Goal: Information Seeking & Learning: Understand process/instructions

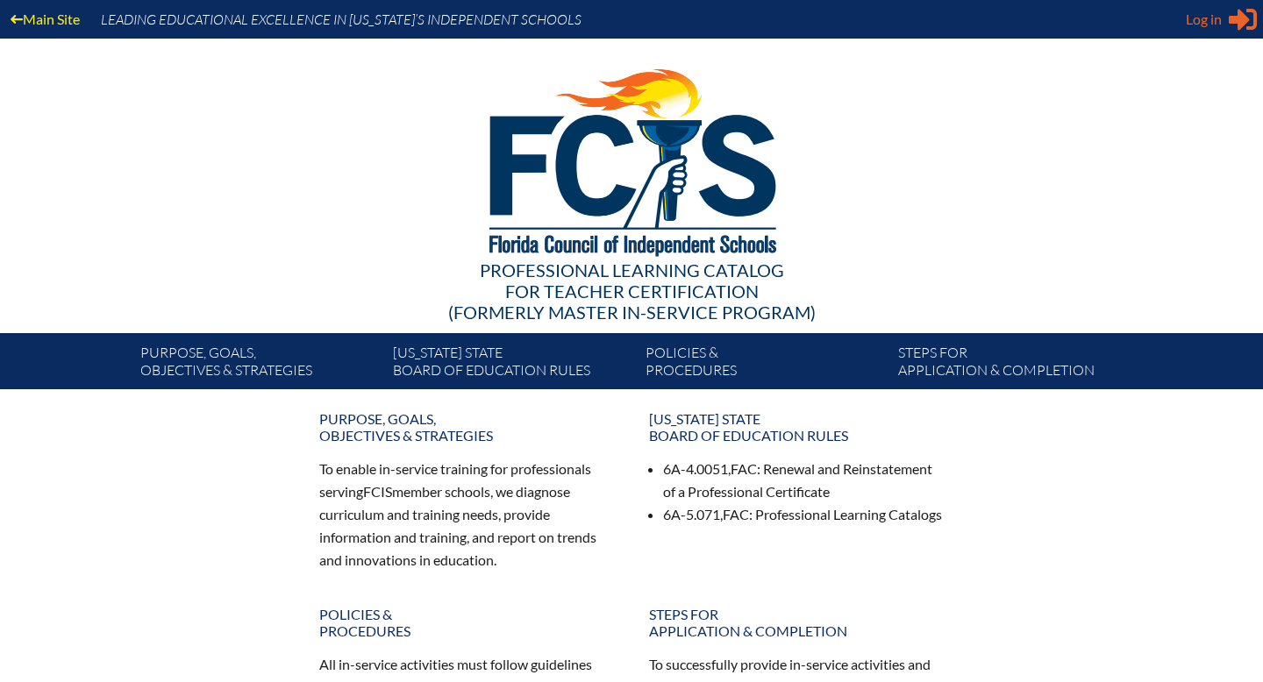
type input "[PERSON_NAME][EMAIL_ADDRESS][PERSON_NAME][DOMAIN_NAME]"
click at [1218, 21] on span "Log in" at bounding box center [1204, 19] width 36 height 21
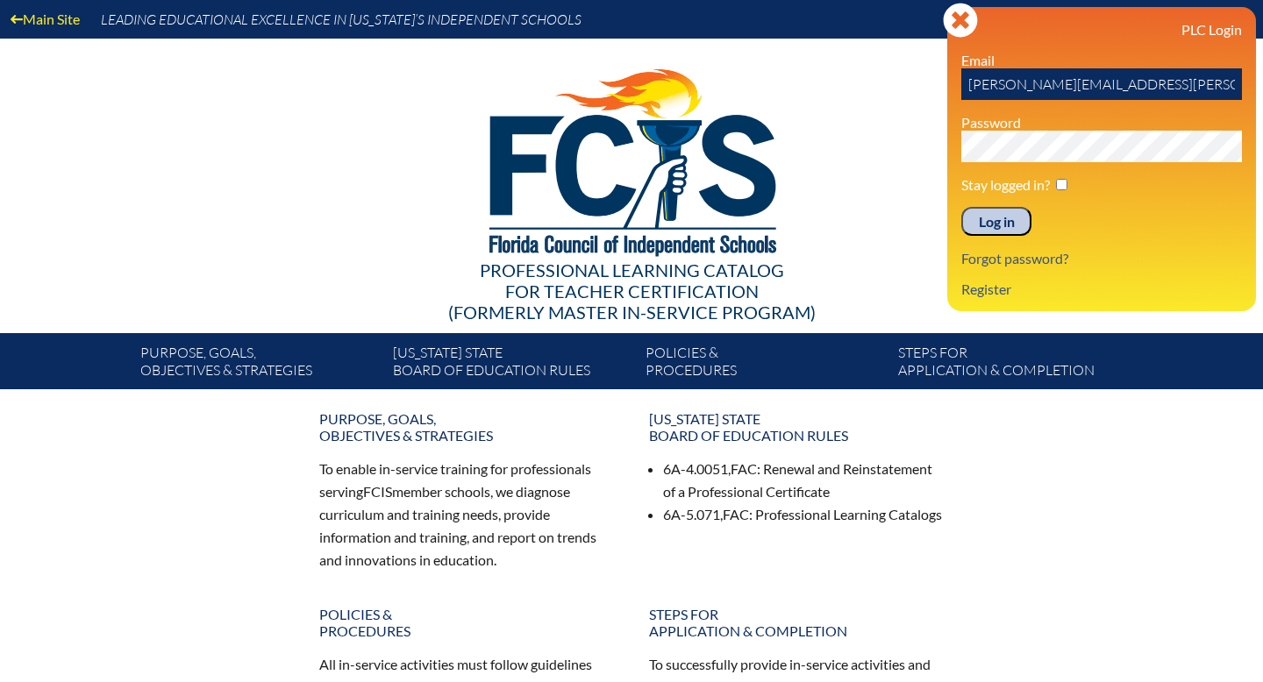
click at [997, 228] on input "Log in" at bounding box center [996, 222] width 70 height 30
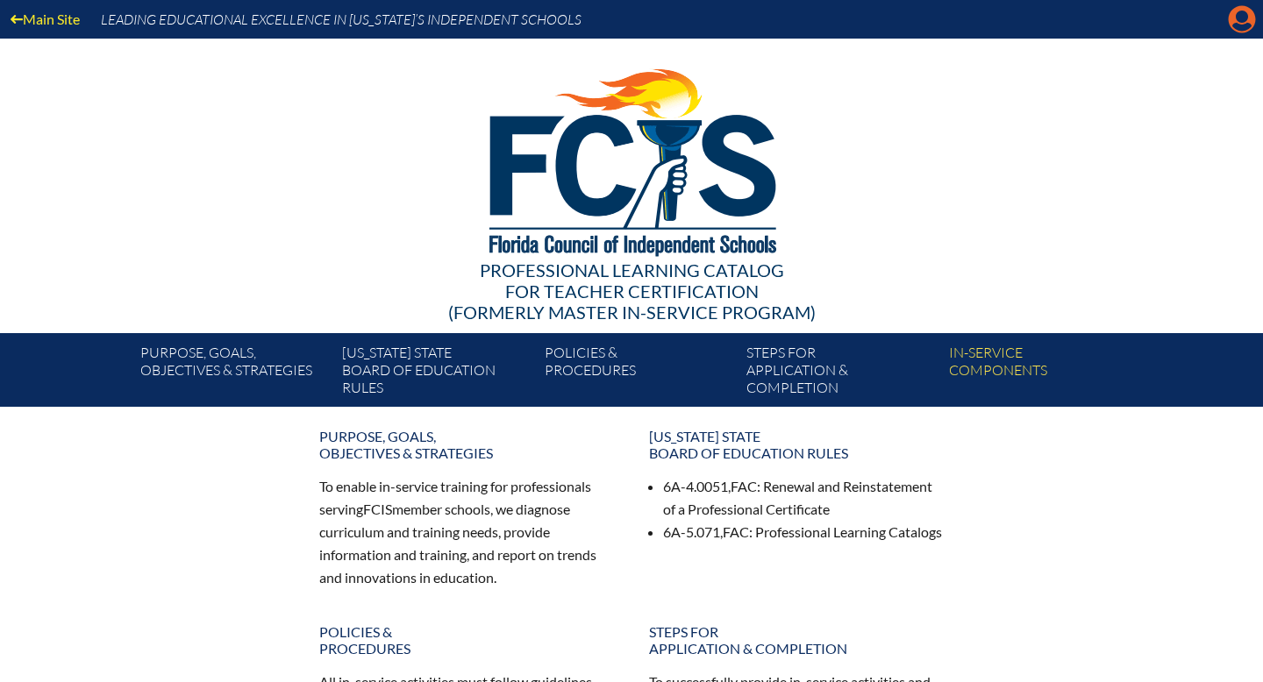
click at [1244, 17] on icon "Manage account" at bounding box center [1242, 19] width 28 height 28
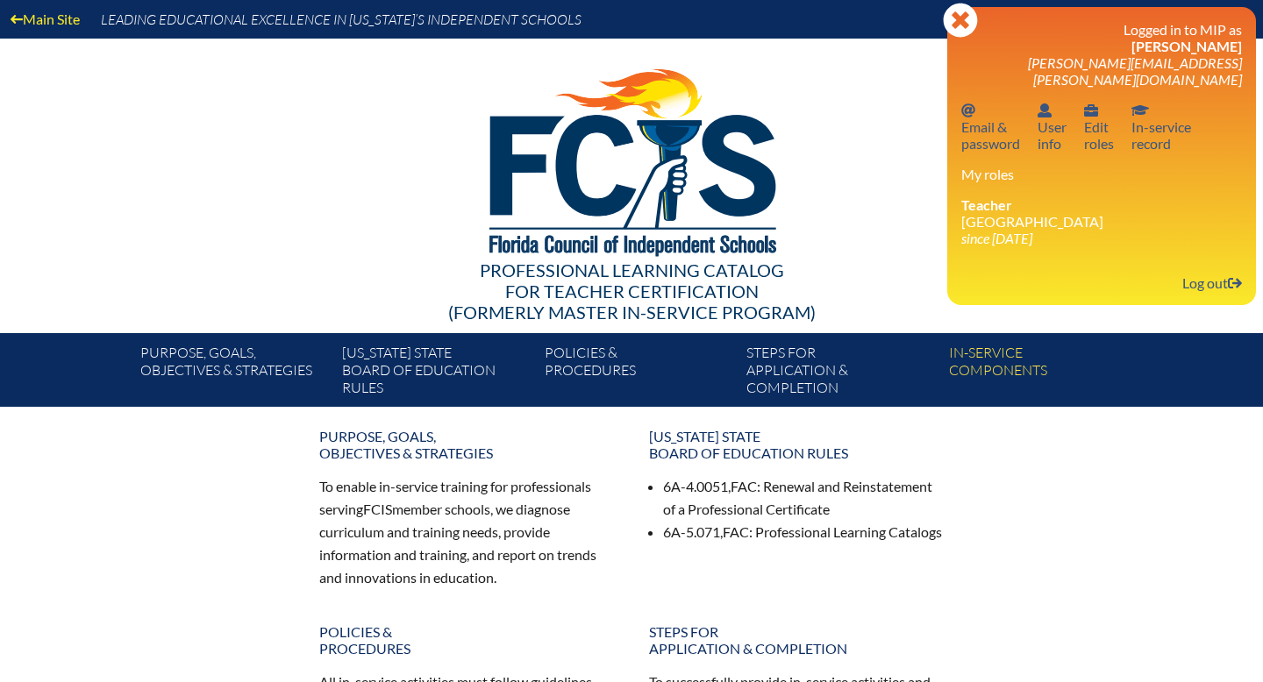
click at [691, 183] on img at bounding box center [632, 158] width 362 height 239
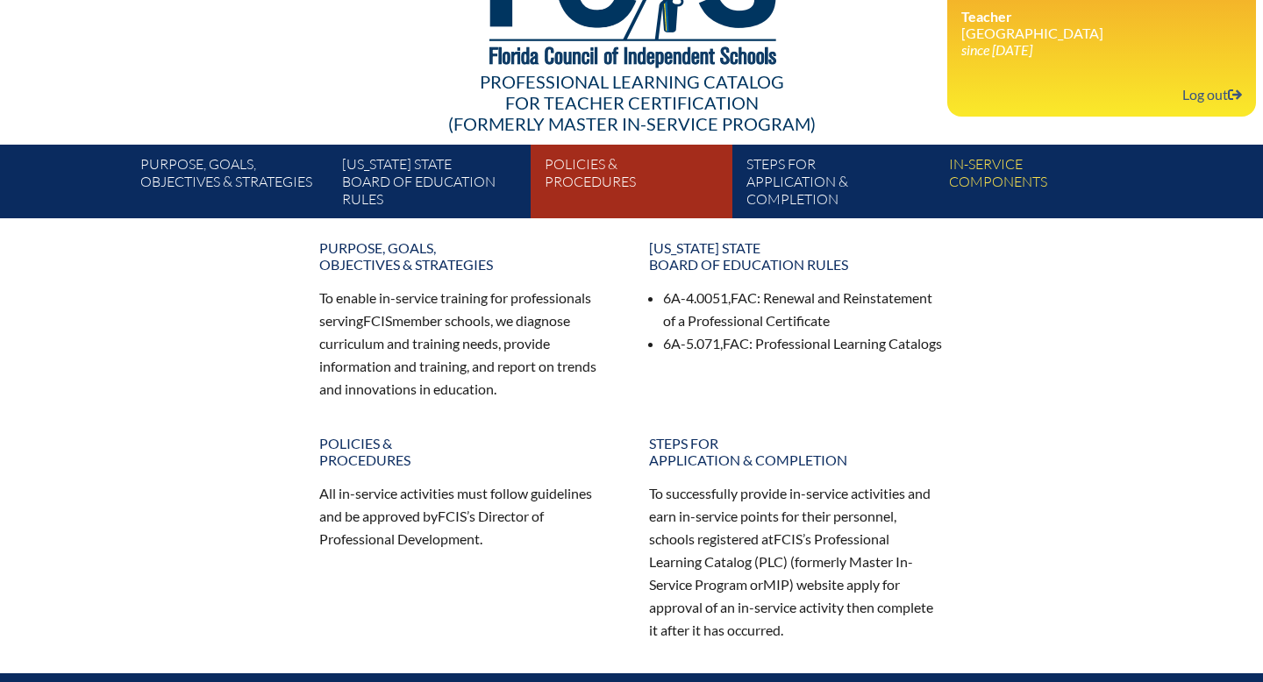
scroll to position [203, 0]
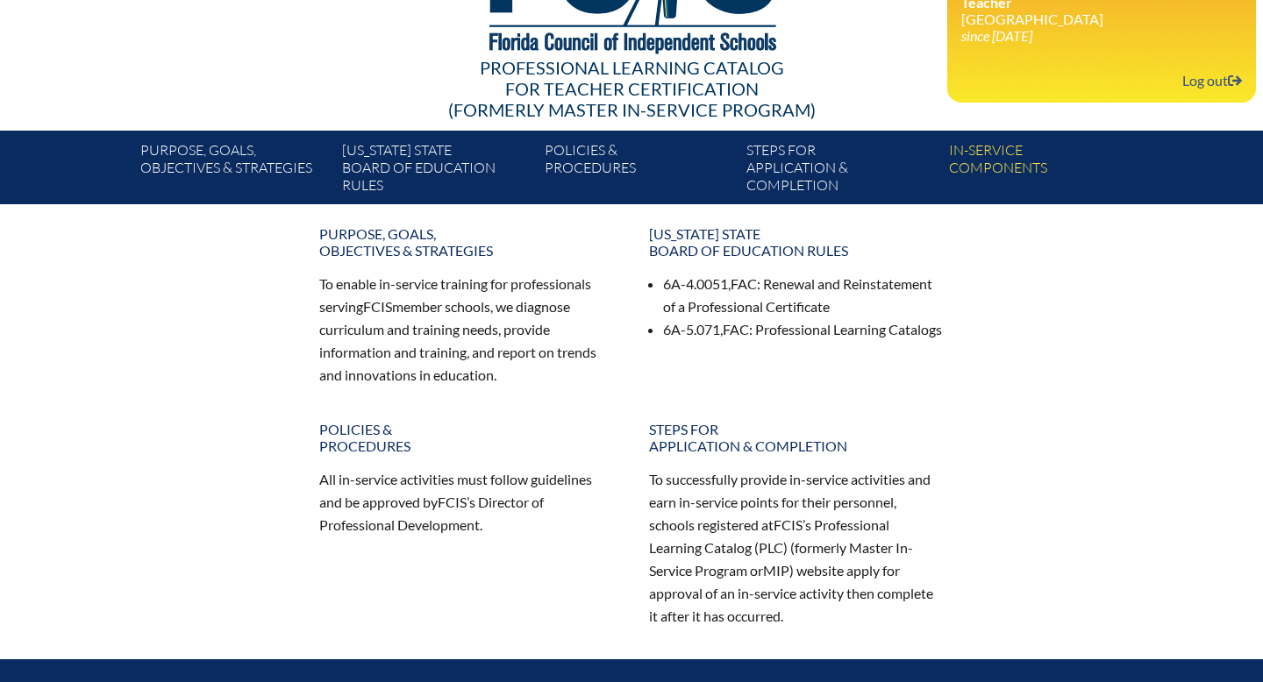
click at [725, 312] on li "6A-4.0051, FAC : Renewal and Reinstatement of a Professional Certificate" at bounding box center [803, 296] width 281 height 46
click at [809, 407] on div "Purpose, goals, objectives & strategies To enable in-service training for profe…" at bounding box center [632, 430] width 902 height 424
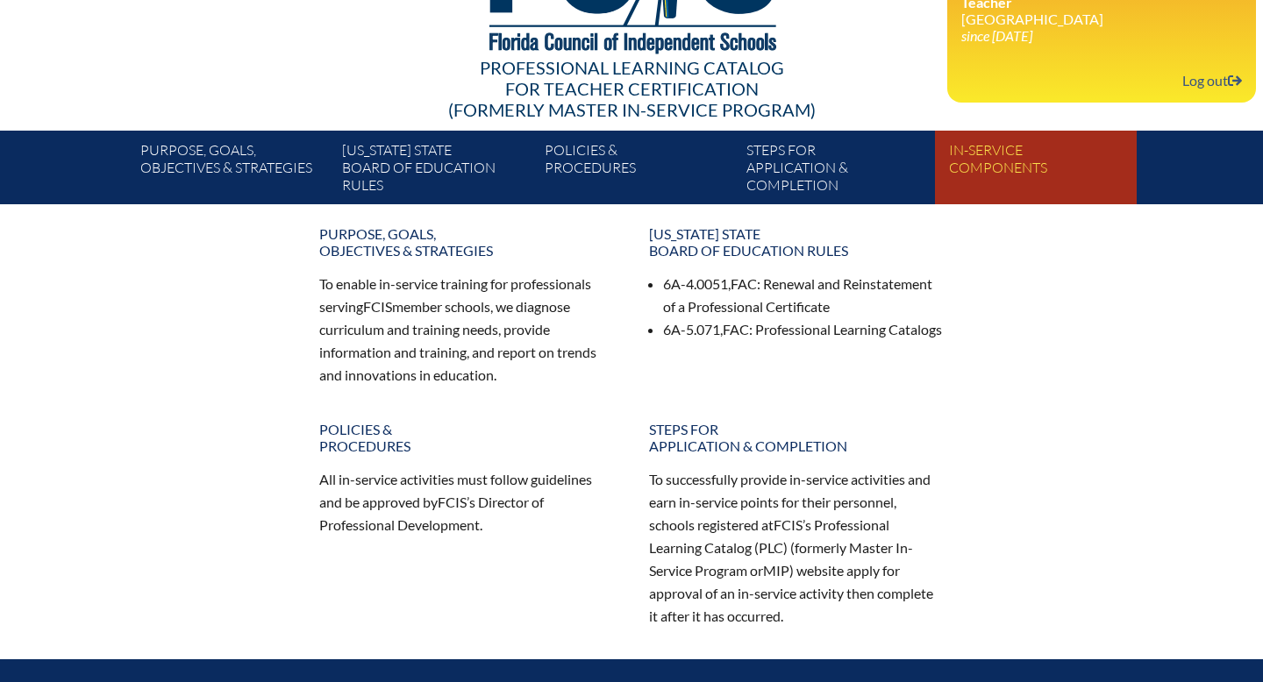
click at [980, 169] on link "In-service components" at bounding box center [1043, 171] width 202 height 67
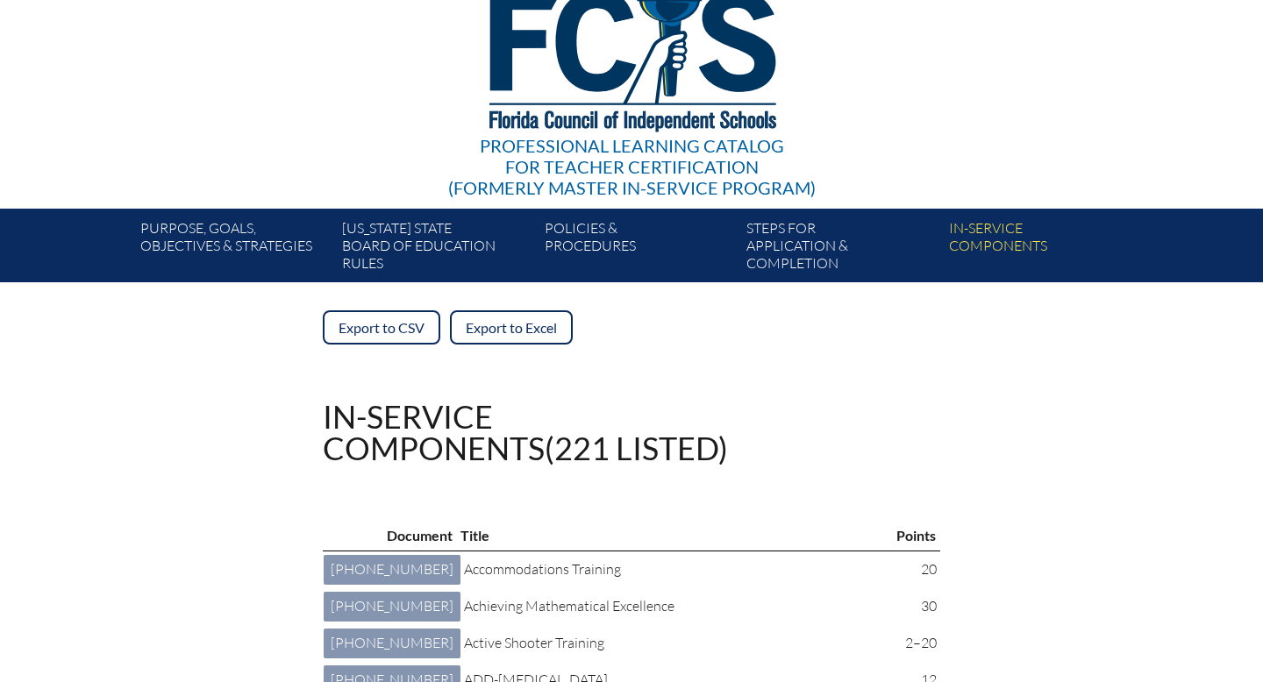
scroll to position [111, 0]
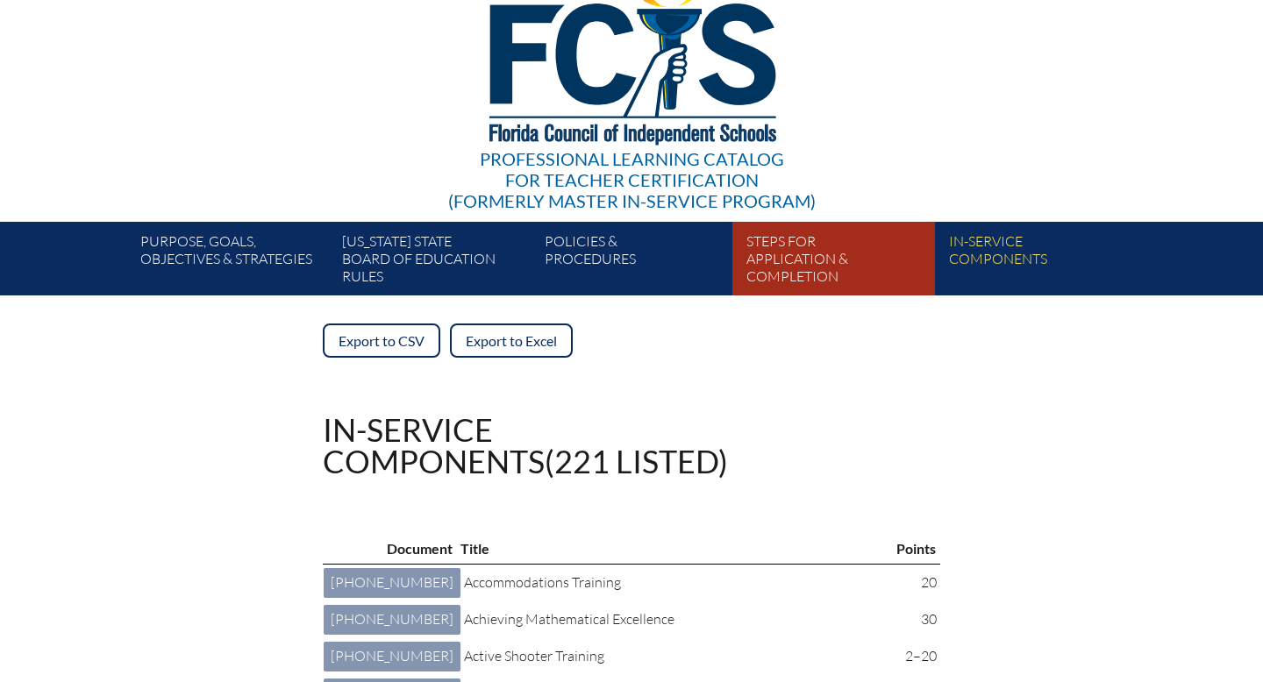
click at [783, 282] on link "Steps for application & completion" at bounding box center [840, 262] width 202 height 67
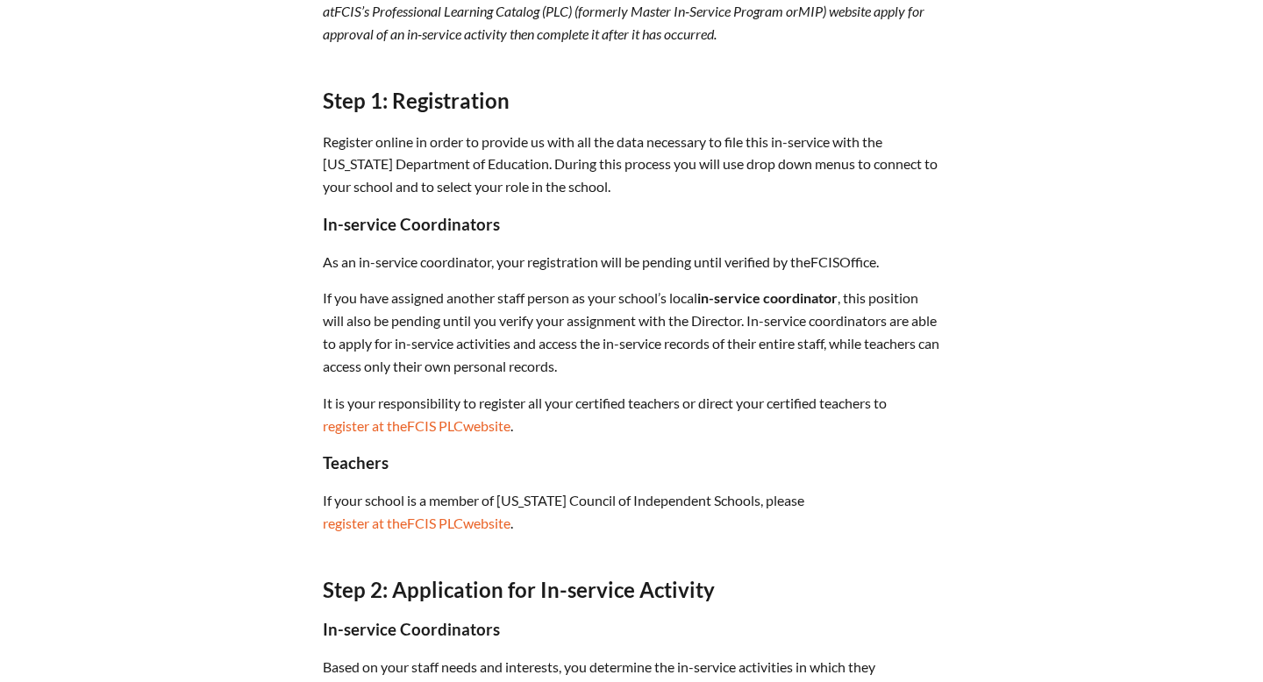
scroll to position [613, 0]
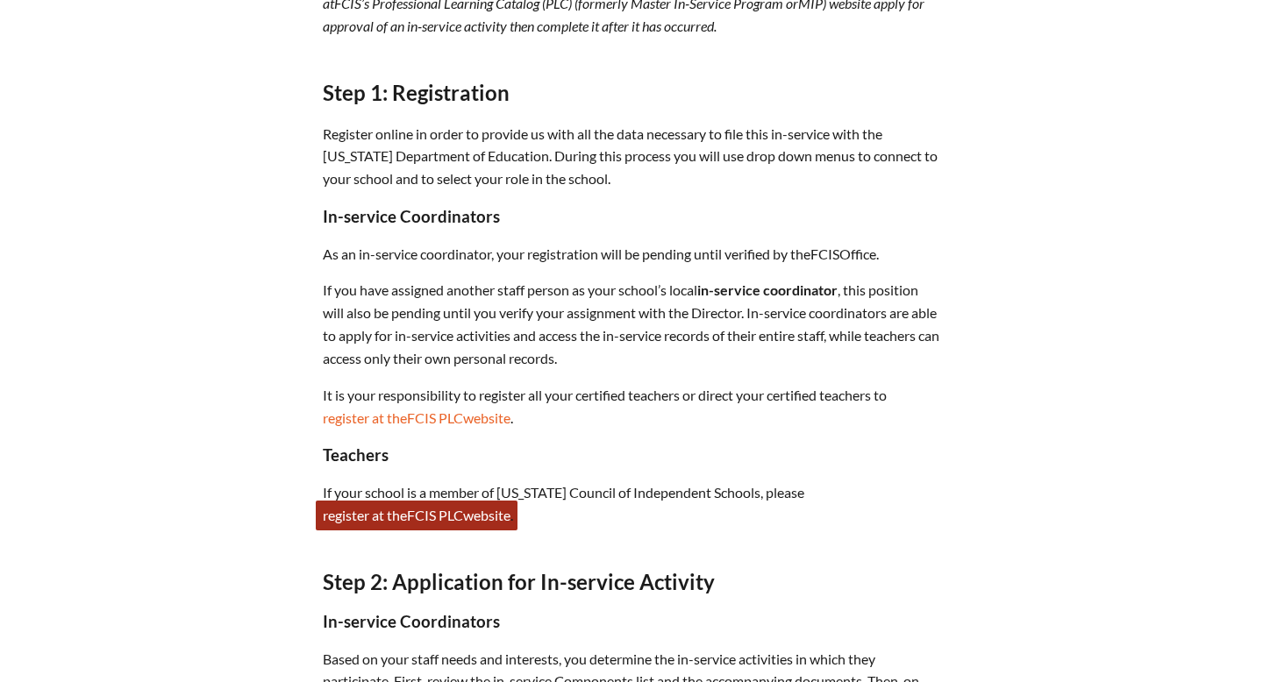
click at [361, 518] on link "register at the FCIS PLC website" at bounding box center [417, 516] width 202 height 30
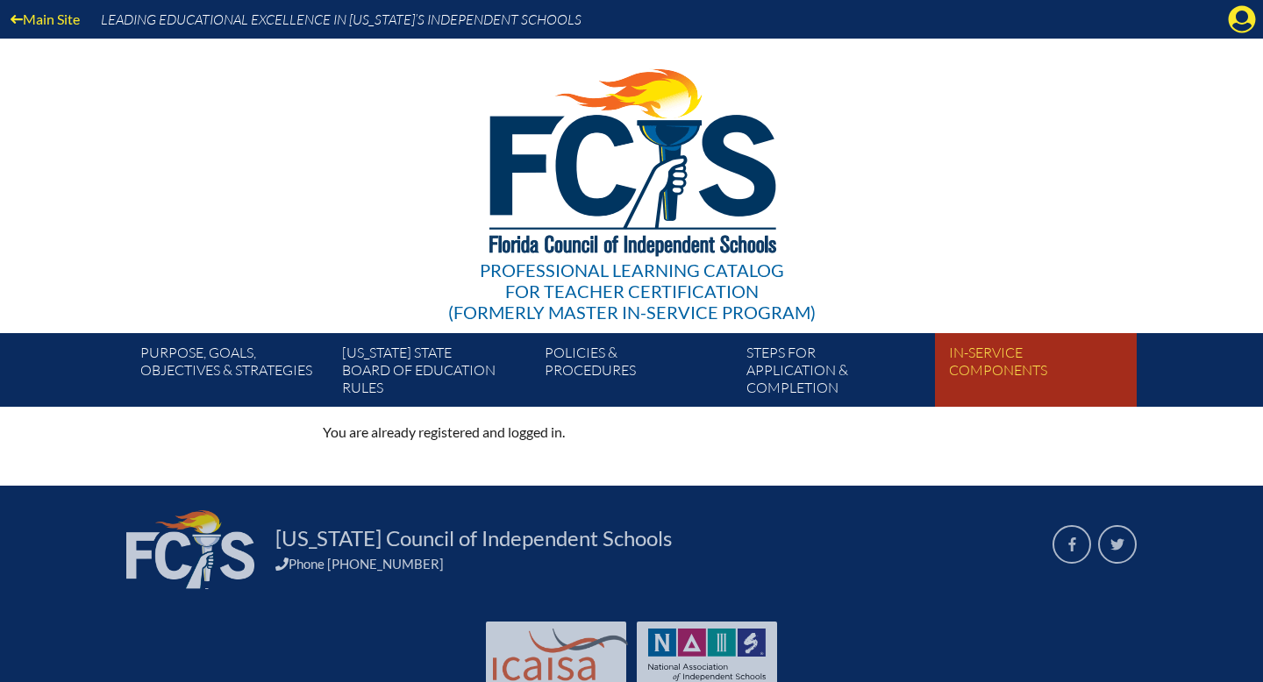
click at [1003, 351] on link "In-service components" at bounding box center [1043, 373] width 202 height 67
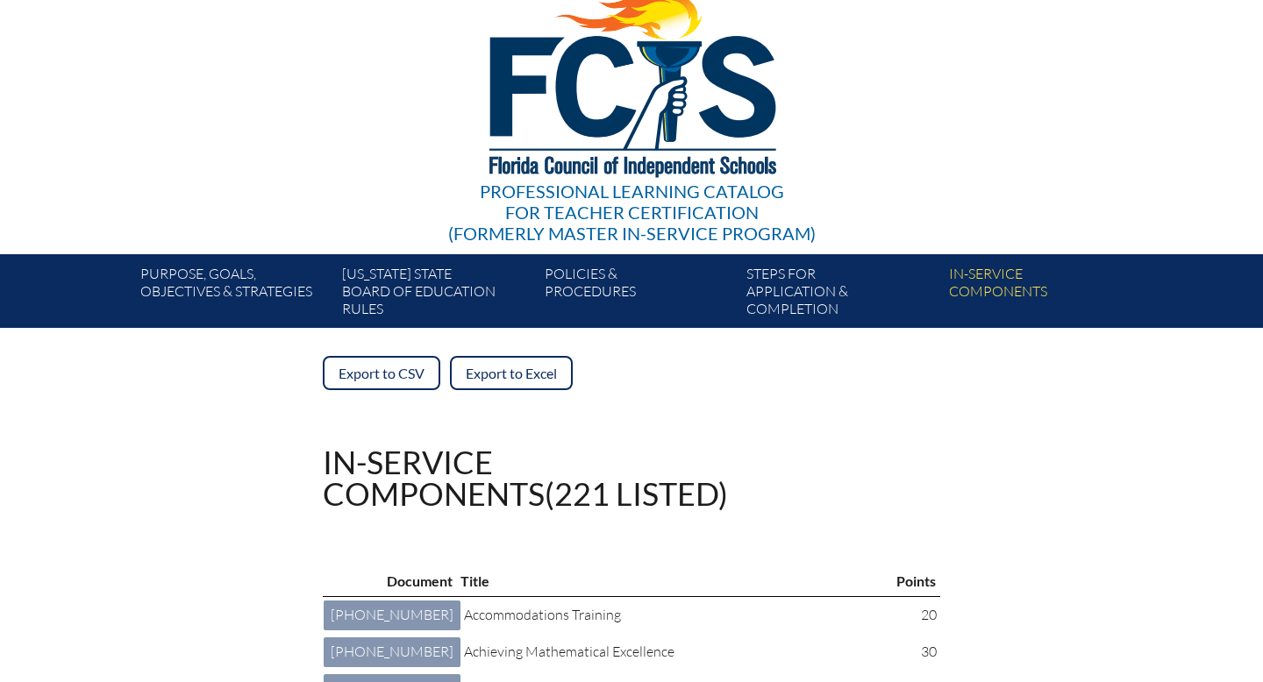
scroll to position [67, 0]
